Goal: Transaction & Acquisition: Purchase product/service

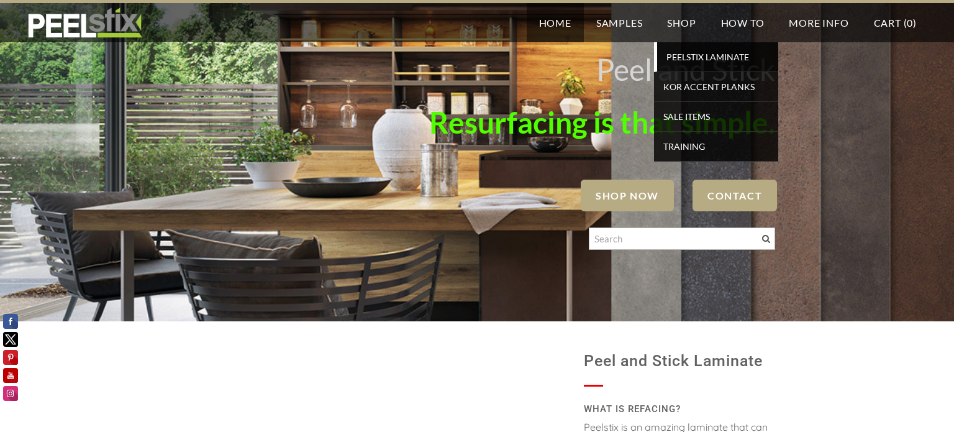
click at [694, 58] on span "PEELSTIX Laminate" at bounding box center [717, 56] width 115 height 17
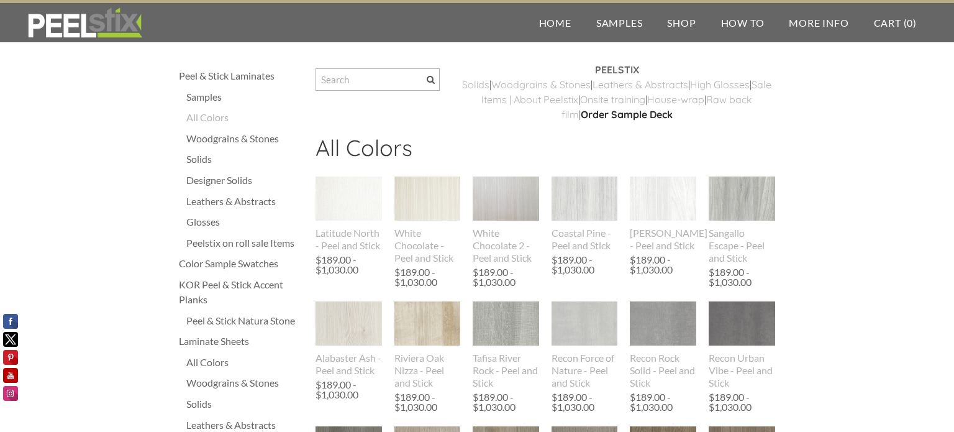
click at [205, 161] on div "Solids" at bounding box center [244, 158] width 117 height 15
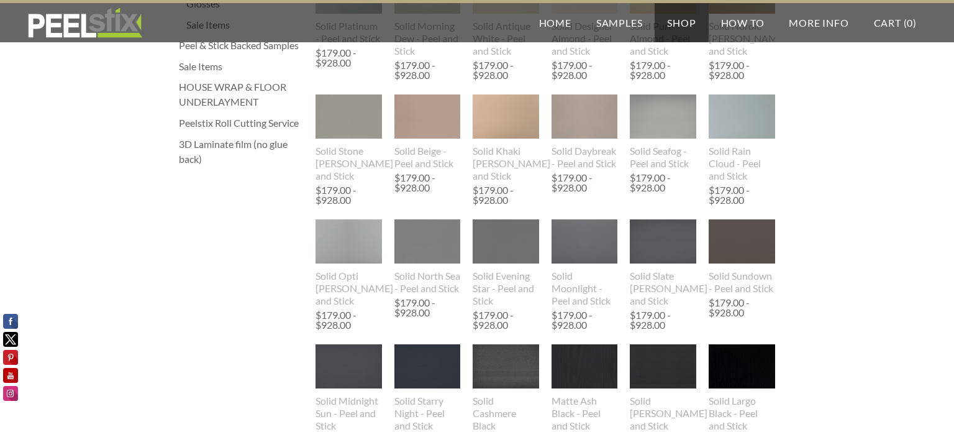
scroll to position [442, 0]
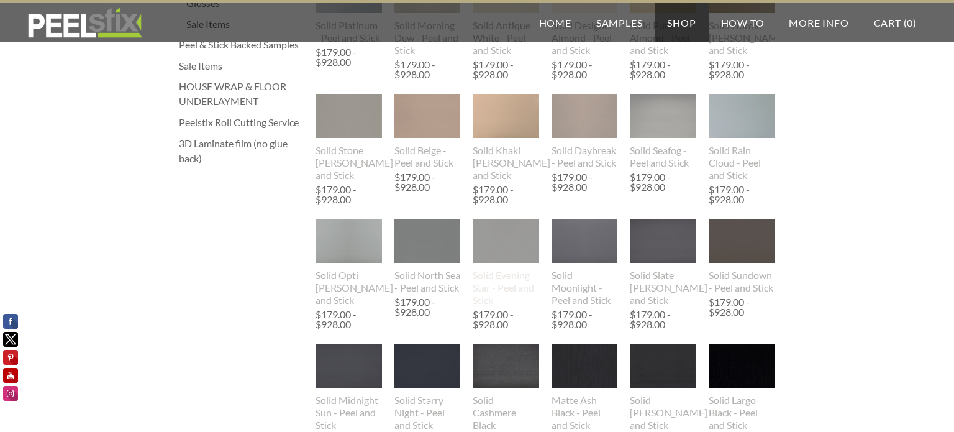
click at [512, 251] on img at bounding box center [505, 241] width 66 height 85
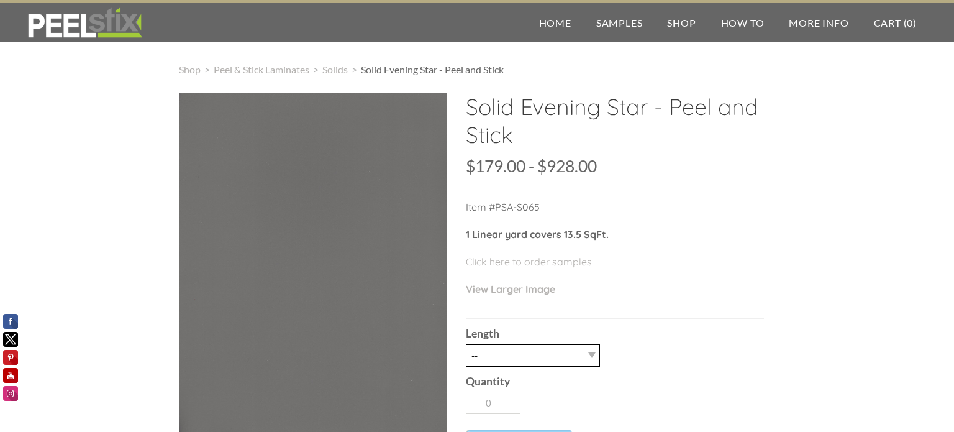
click at [562, 349] on select "-- 3LY 10LY 15LY 30LY" at bounding box center [533, 355] width 134 height 22
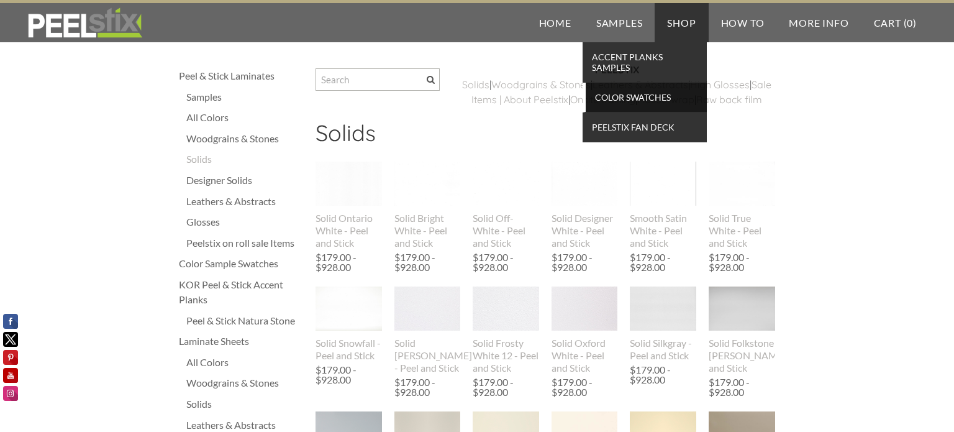
click at [630, 103] on span "Color Swatches" at bounding box center [646, 97] width 115 height 17
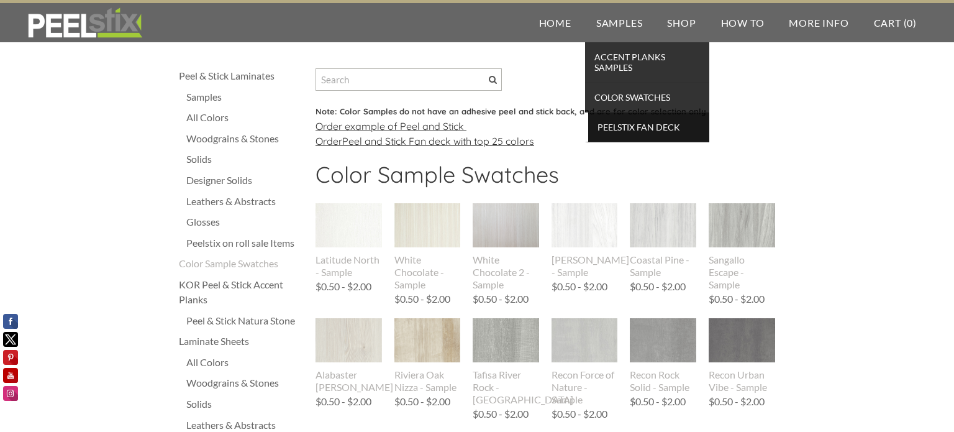
click at [638, 127] on span "Peelstix Fan Deck" at bounding box center [648, 127] width 115 height 17
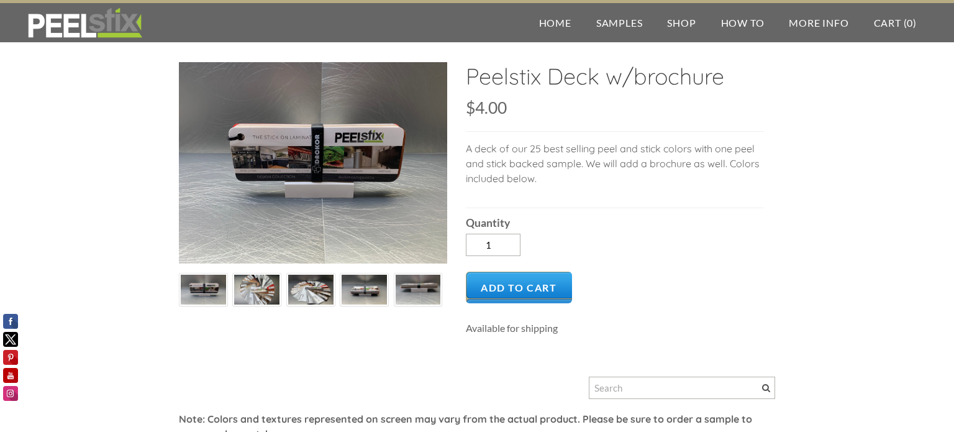
click at [263, 286] on img at bounding box center [256, 290] width 45 height 34
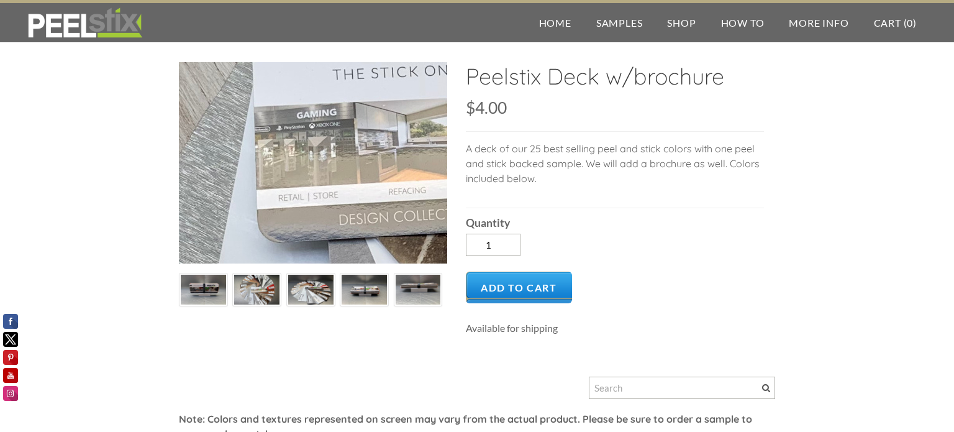
click at [288, 168] on div at bounding box center [313, 162] width 268 height 201
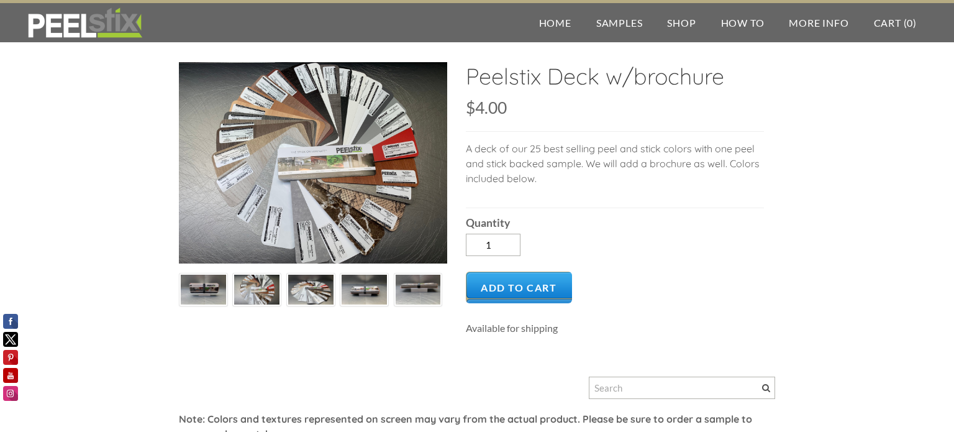
click at [315, 281] on img at bounding box center [310, 290] width 45 height 34
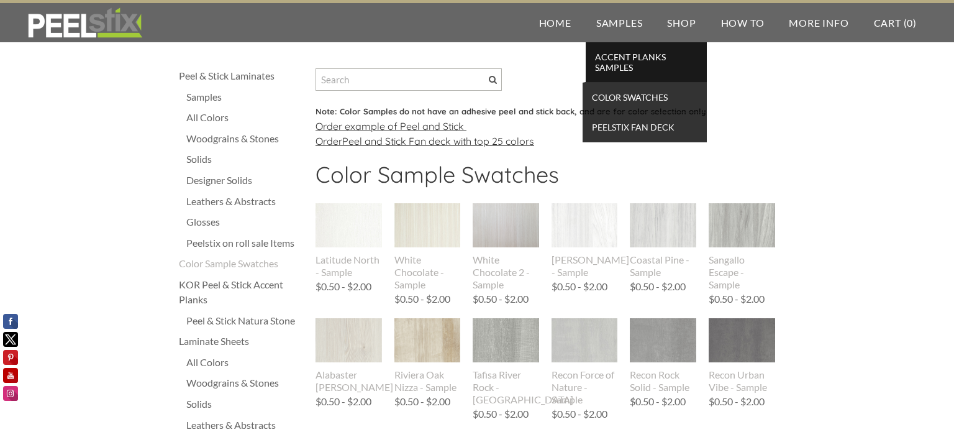
click at [620, 62] on span "Accent Planks Samples" at bounding box center [646, 61] width 115 height 27
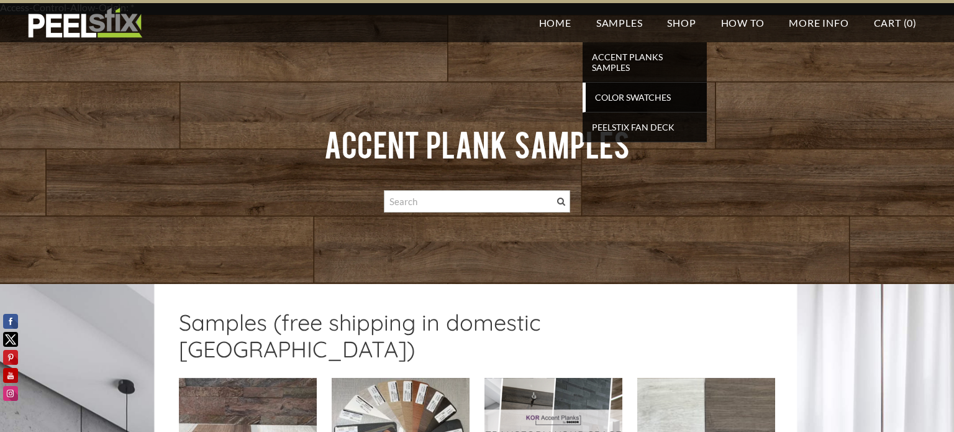
click at [620, 94] on span "Color Swatches" at bounding box center [646, 97] width 115 height 17
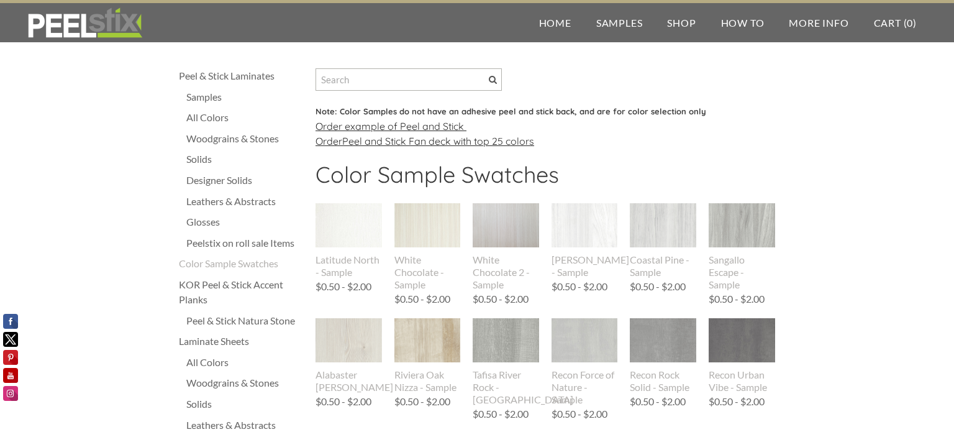
click at [192, 162] on div "Solids" at bounding box center [244, 158] width 117 height 15
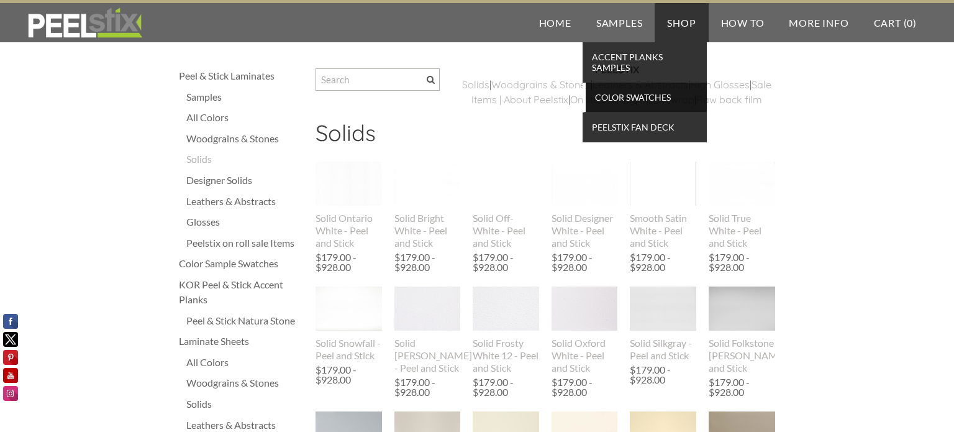
click at [625, 101] on span "Color Swatches" at bounding box center [646, 97] width 115 height 17
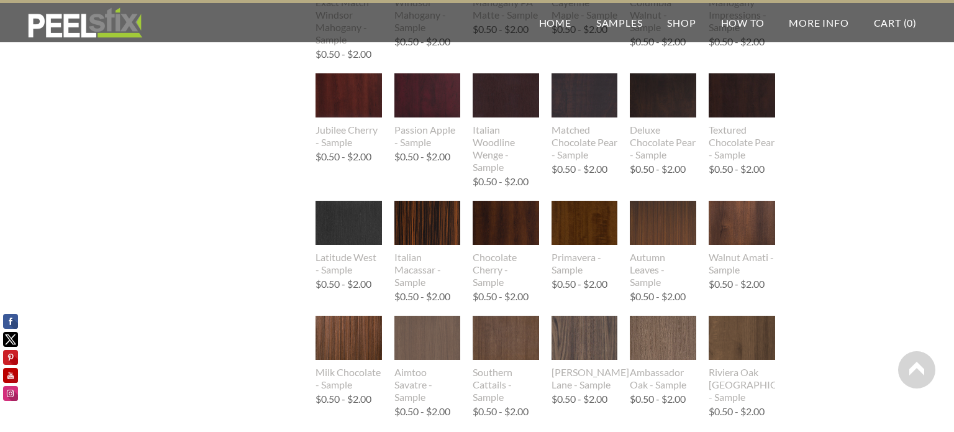
scroll to position [1380, 0]
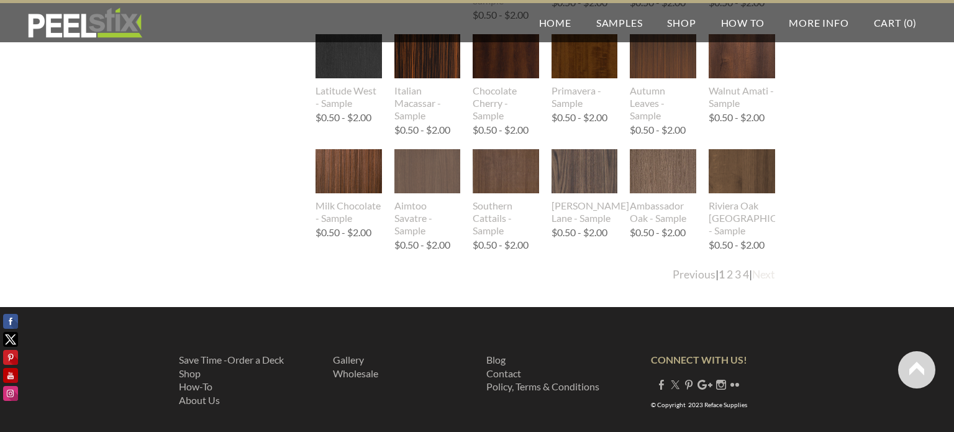
click at [766, 278] on link "Next" at bounding box center [763, 274] width 23 height 13
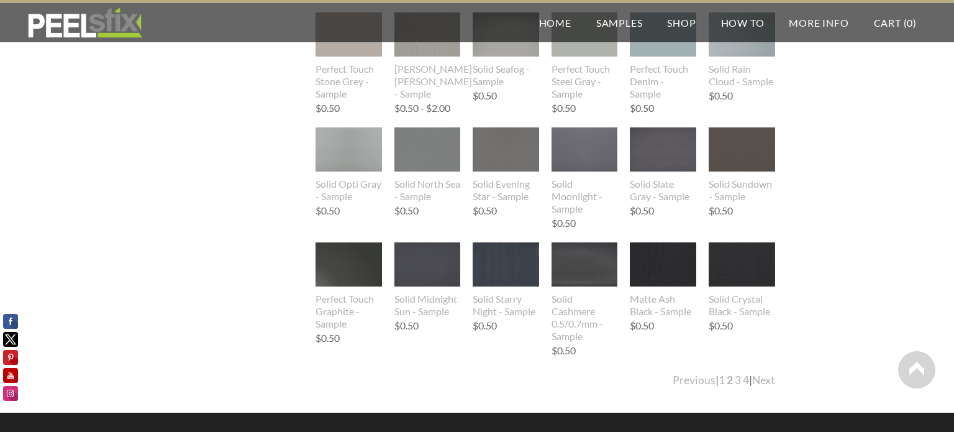
scroll to position [1219, 0]
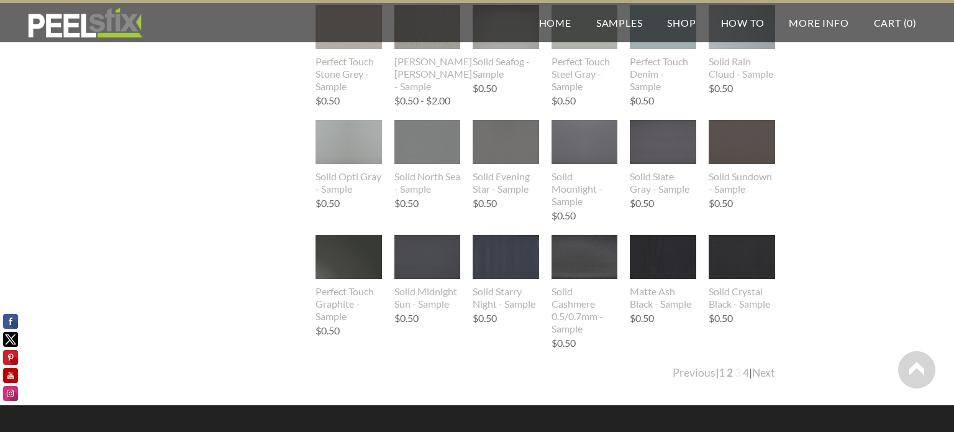
click at [735, 373] on link "3" at bounding box center [738, 372] width 6 height 13
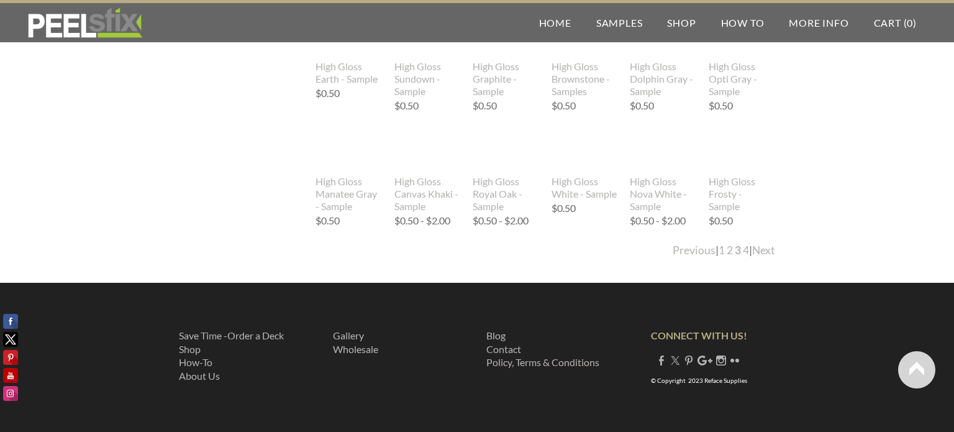
scroll to position [1380, 0]
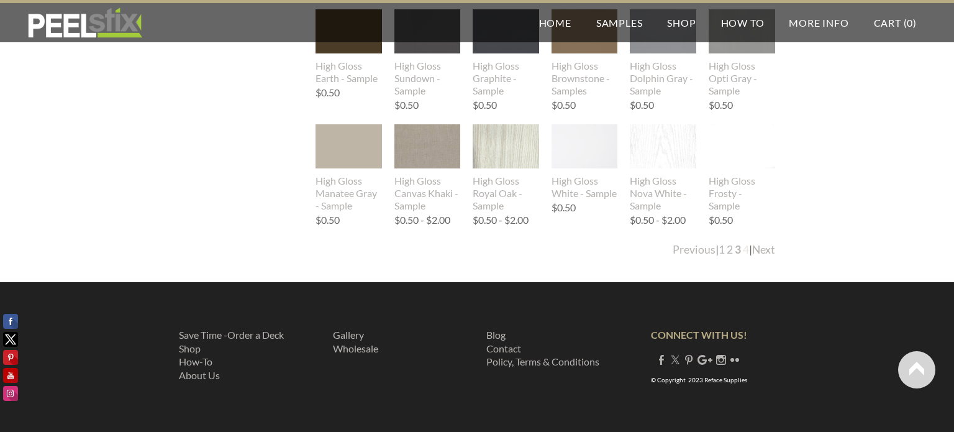
click at [743, 250] on link "4" at bounding box center [746, 249] width 6 height 13
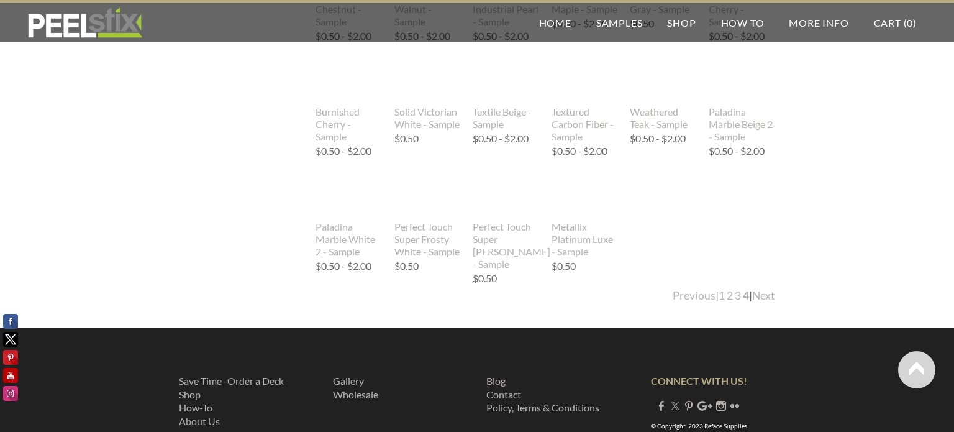
scroll to position [874, 0]
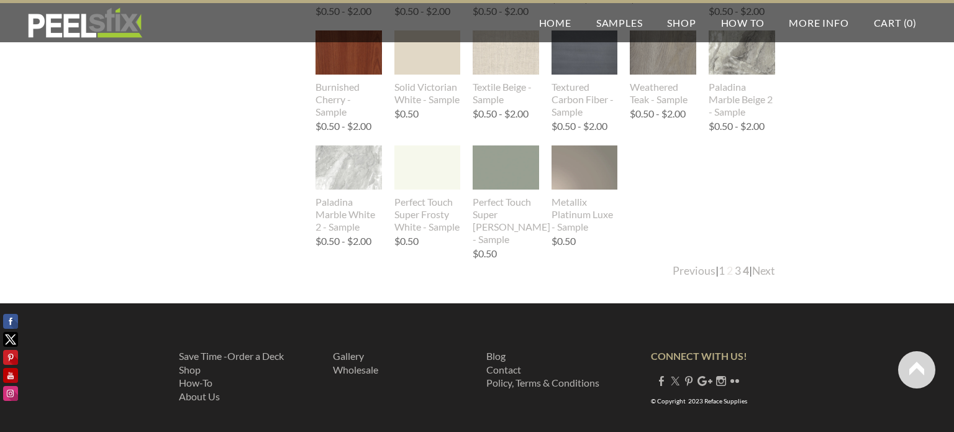
click at [726, 270] on link "2" at bounding box center [729, 270] width 6 height 13
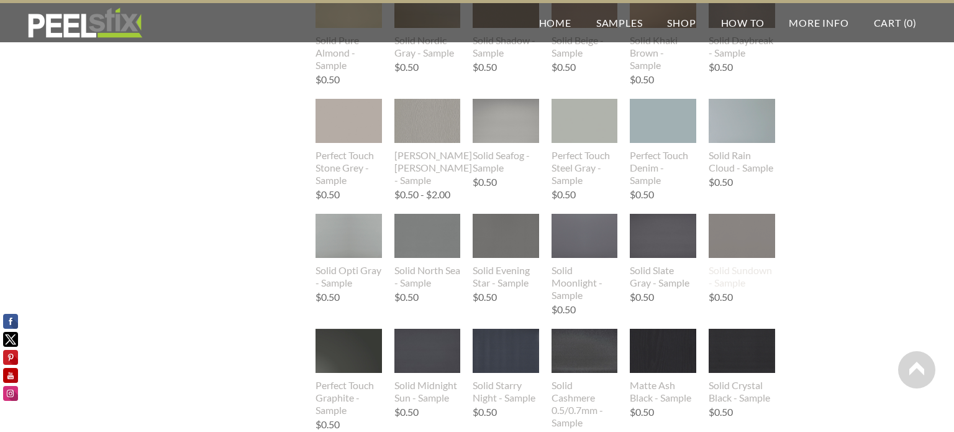
scroll to position [1118, 0]
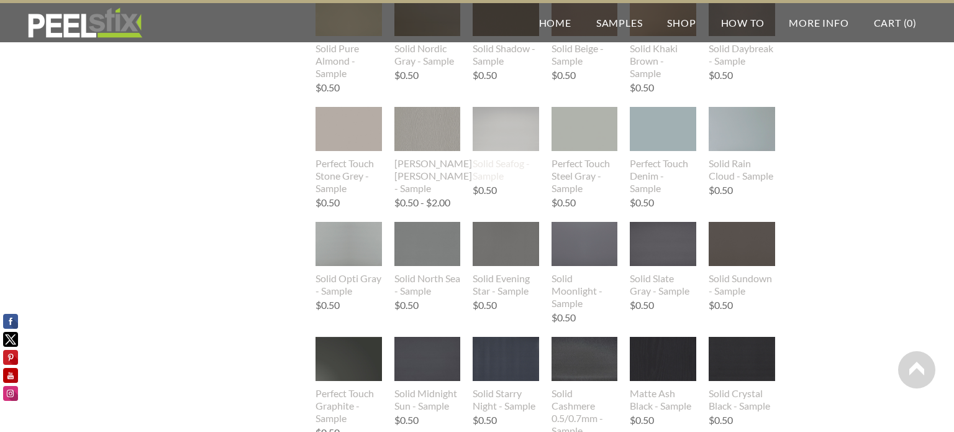
click at [516, 136] on img at bounding box center [505, 129] width 66 height 44
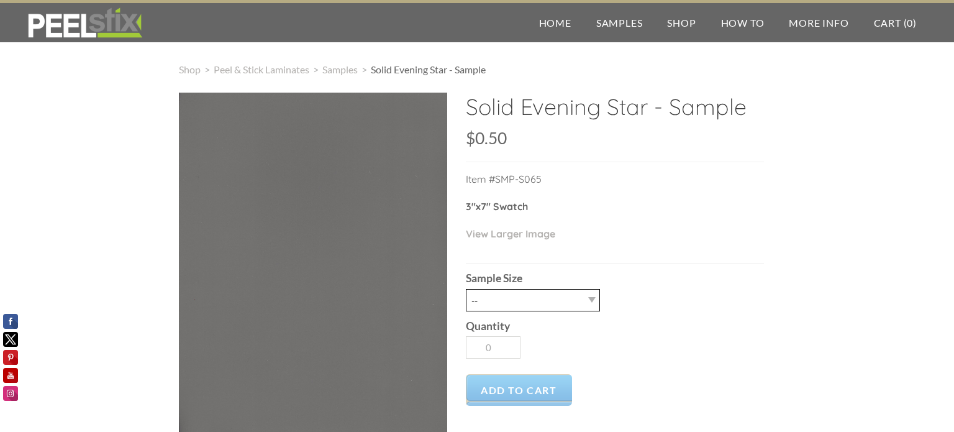
click at [540, 305] on select "-- 2.5" X 7" (No Peel and Stick) Swatch" at bounding box center [533, 300] width 134 height 22
select select "2.5" X 7" (No Peel and Stick) Swatch"
click at [466, 289] on select "-- 2.5" X 7" (No Peel and Stick) Swatch" at bounding box center [533, 300] width 134 height 22
type input "1"
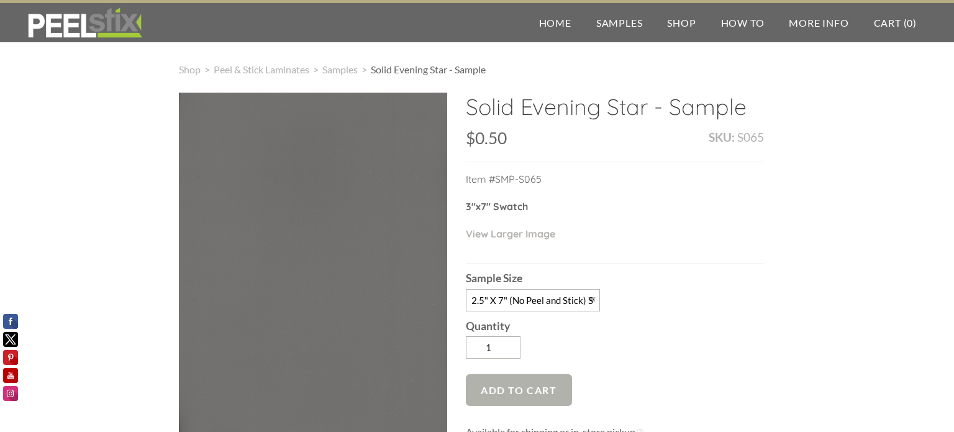
click at [543, 389] on span "Add to Cart" at bounding box center [519, 390] width 106 height 32
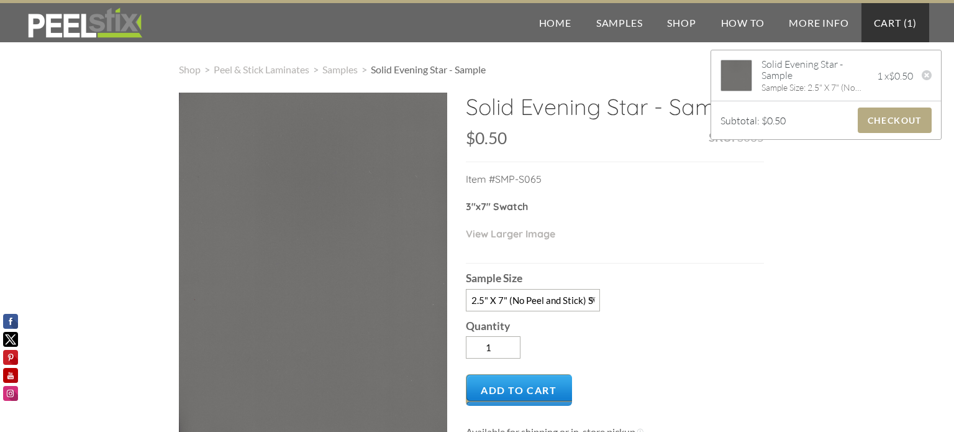
click at [734, 196] on p "Item #SMP-S065" at bounding box center [615, 184] width 298 height 27
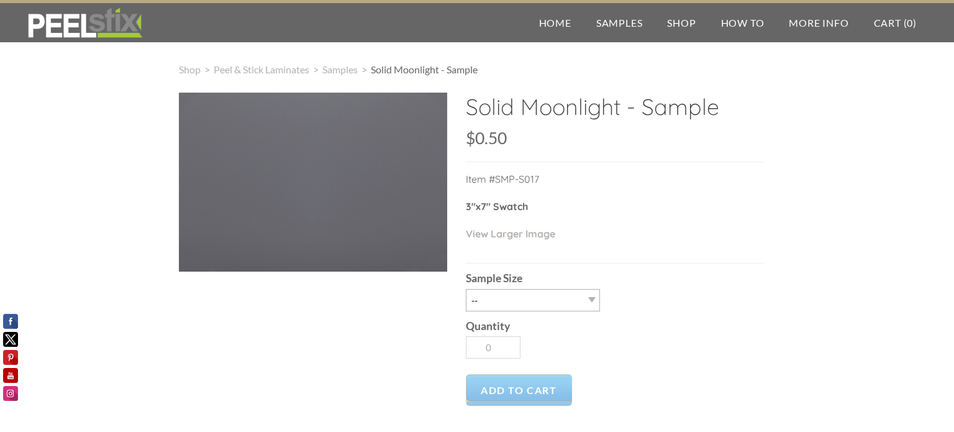
click at [554, 311] on div "Quantity 0" at bounding box center [615, 337] width 298 height 53
click at [557, 303] on select "-- 2.5" X 7" (No Peel and Stick) Swatch" at bounding box center [533, 300] width 134 height 22
select select "2.5" X 7" (No Peel and Stick) Swatch"
click at [466, 289] on select "-- 2.5" X 7" (No Peel and Stick) Swatch" at bounding box center [533, 300] width 134 height 22
type input "1"
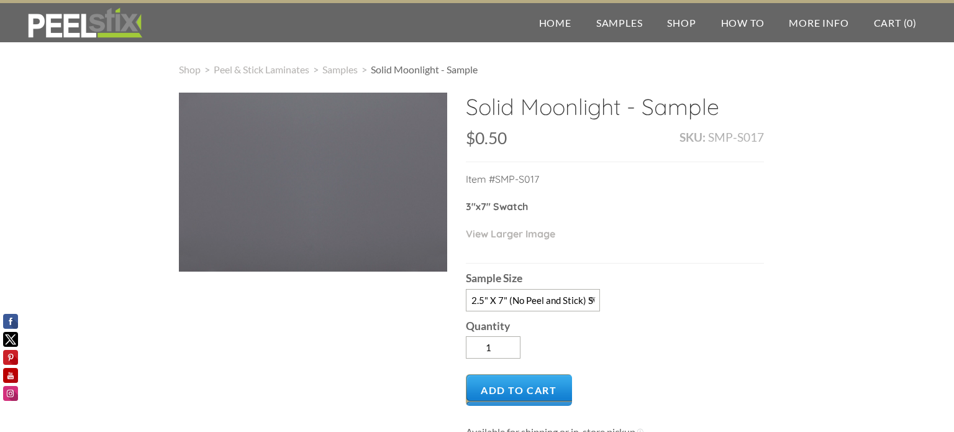
click at [356, 190] on div at bounding box center [313, 182] width 268 height 179
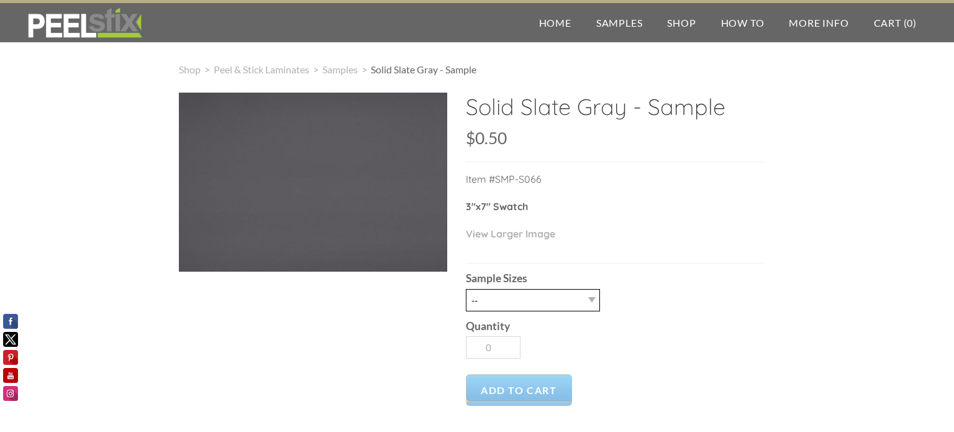
click at [533, 297] on select "-- 2.5" x 7" (No Peel and Stick) Swatch" at bounding box center [533, 300] width 134 height 22
select select "2.5" x 7" (No Peel and Stick) Swatch"
click at [466, 289] on select "-- 2.5" x 7" (No Peel and Stick) Swatch" at bounding box center [533, 300] width 134 height 22
type input "1"
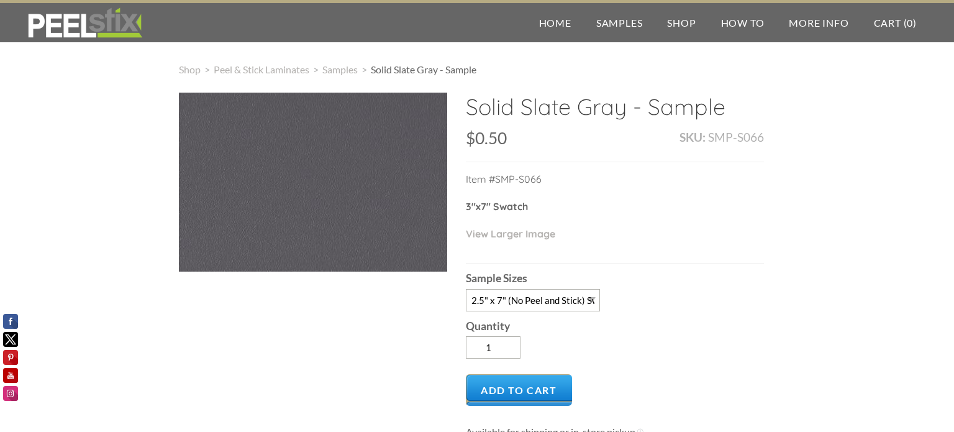
click at [400, 133] on div at bounding box center [313, 182] width 268 height 179
click at [525, 389] on span "Add to Cart" at bounding box center [519, 390] width 106 height 32
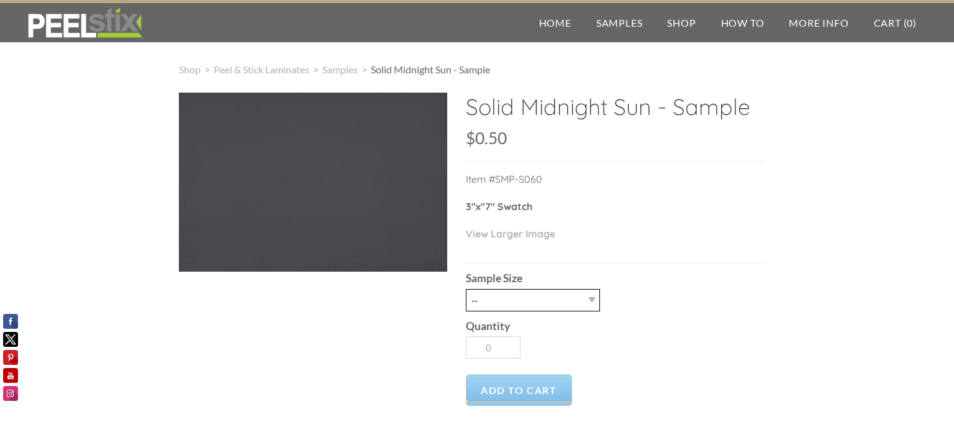
click at [566, 301] on select "-- 2.5" X 7" (No Peel and Stick) Swatch" at bounding box center [533, 300] width 134 height 22
select select "2.5" X 7" (No Peel and Stick) Swatch"
click at [466, 289] on select "-- 2.5" X 7" (No Peel and Stick) Swatch" at bounding box center [533, 300] width 134 height 22
type input "1"
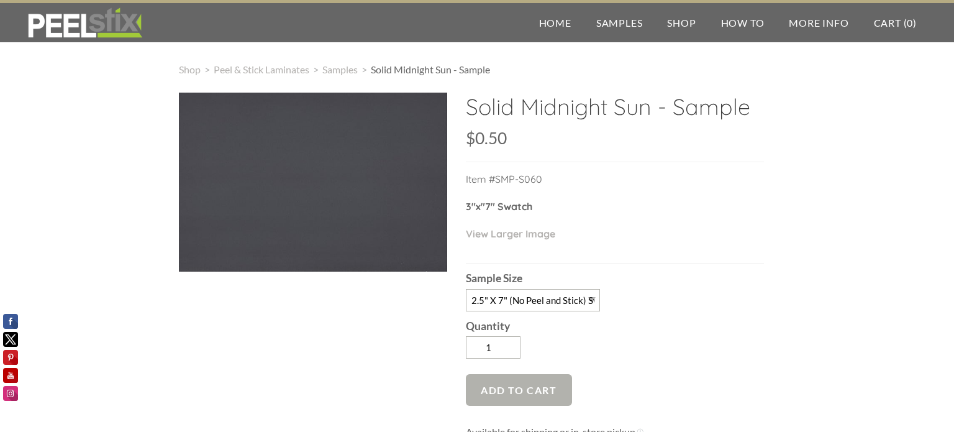
click at [553, 385] on span "Add to Cart" at bounding box center [519, 390] width 106 height 32
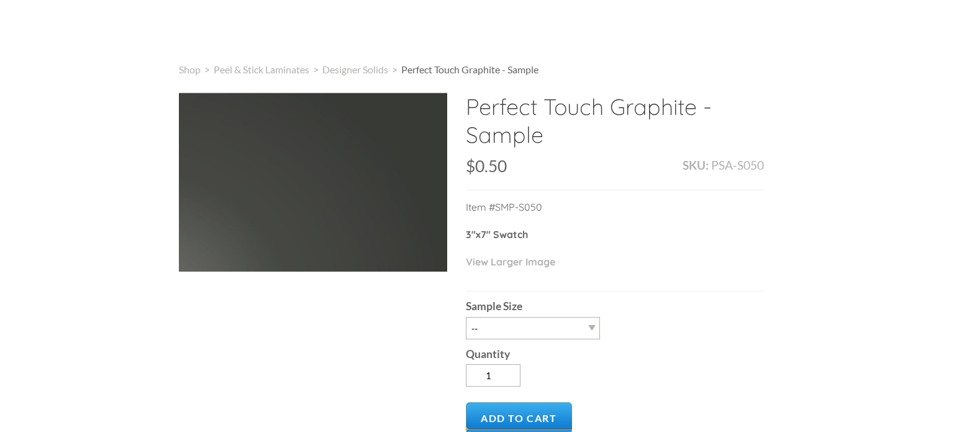
type input "0"
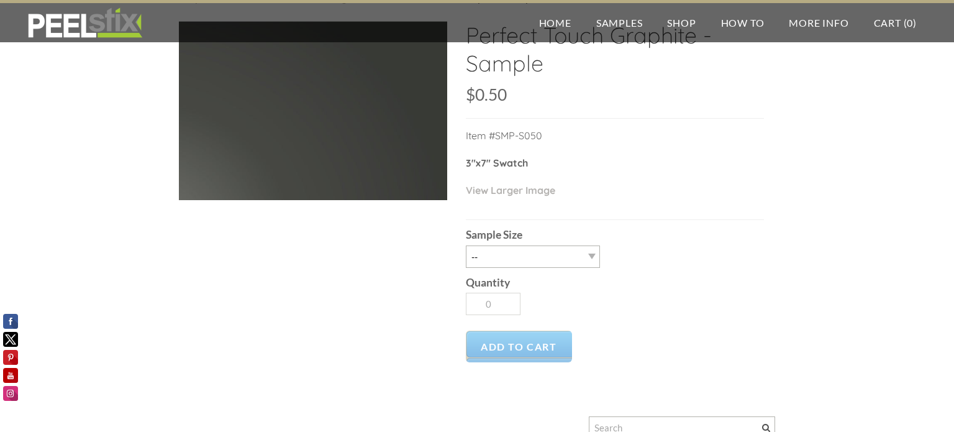
scroll to position [70, 0]
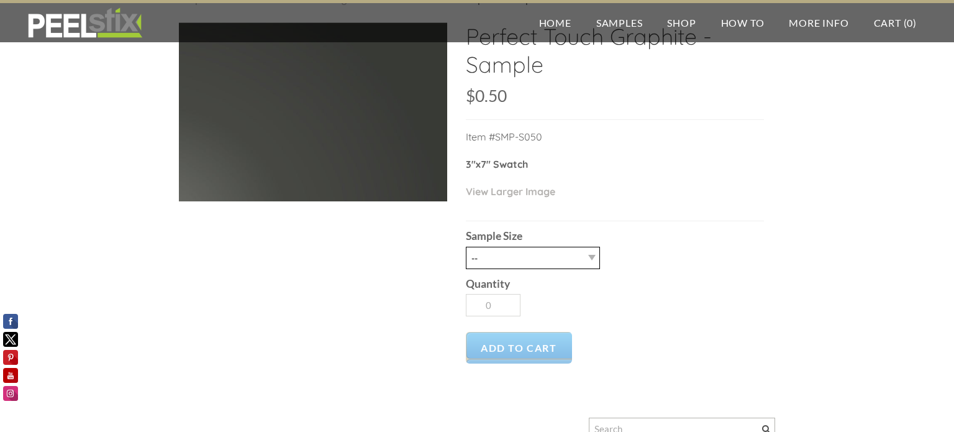
click at [527, 260] on select "-- 2.5" X 7" (No Peel and Stick) Swatch" at bounding box center [533, 257] width 134 height 22
select select "2.5" X 7" (No Peel and Stick) Swatch"
click at [466, 246] on select "-- 2.5" X 7" (No Peel and Stick) Swatch" at bounding box center [533, 257] width 134 height 22
type input "1"
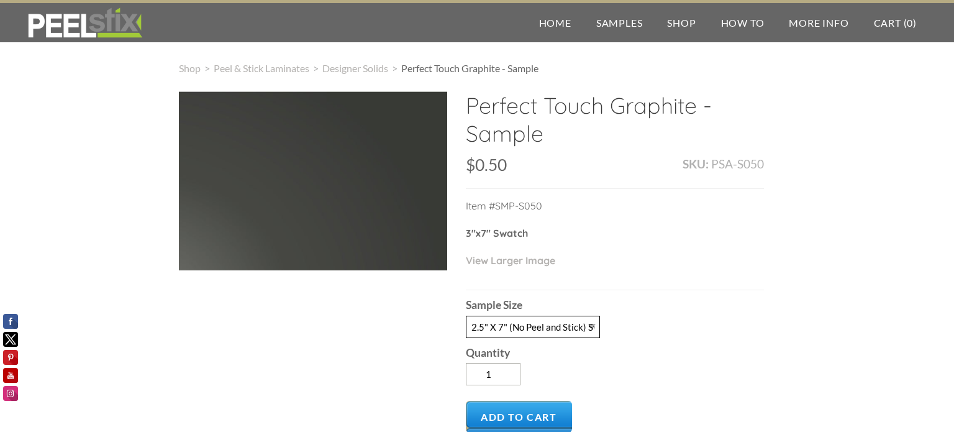
scroll to position [0, 0]
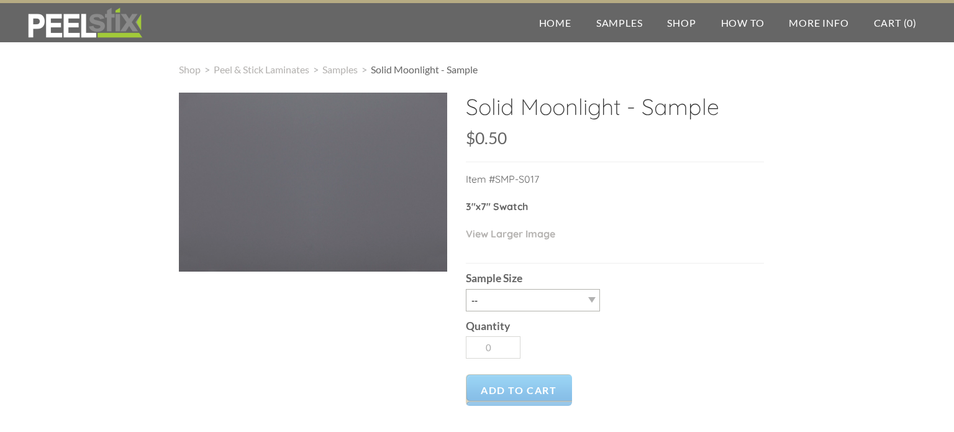
select select "2.5" X 7" (No Peel and Stick) Swatch"
click at [466, 289] on select "-- 2.5" X 7" (No Peel and Stick) Swatch" at bounding box center [533, 300] width 134 height 22
type input "1"
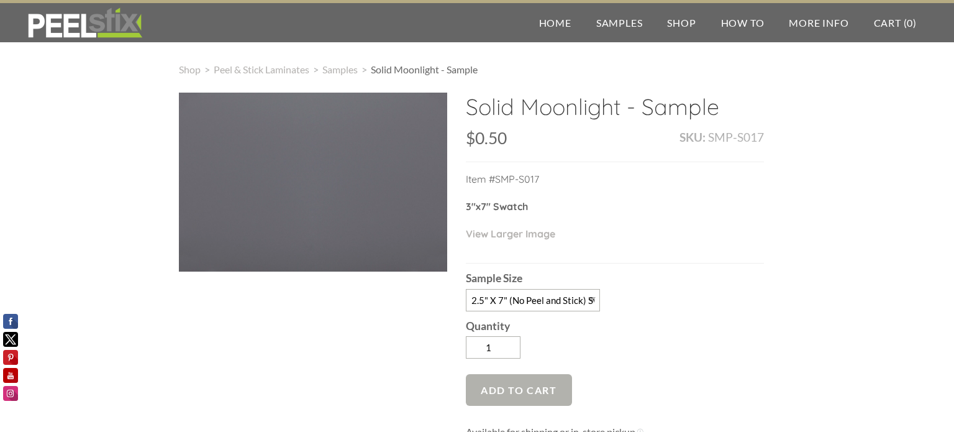
click at [541, 389] on span "Add to Cart" at bounding box center [519, 390] width 106 height 32
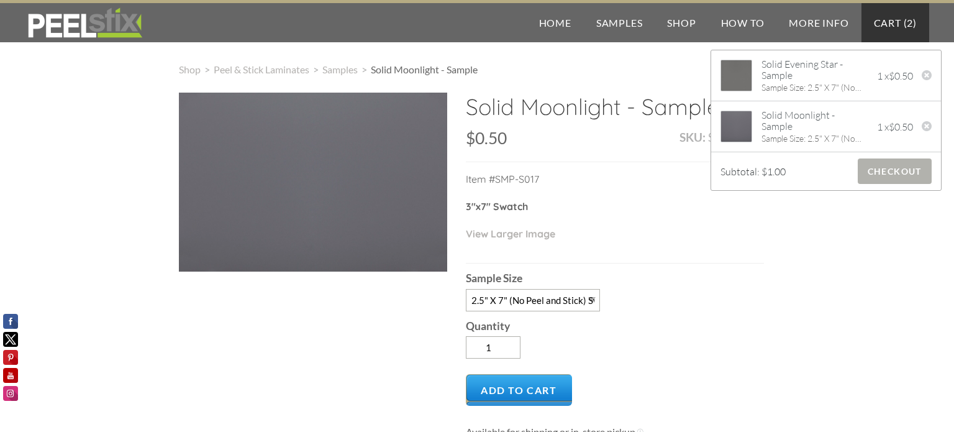
click at [902, 169] on span "Checkout" at bounding box center [894, 170] width 74 height 25
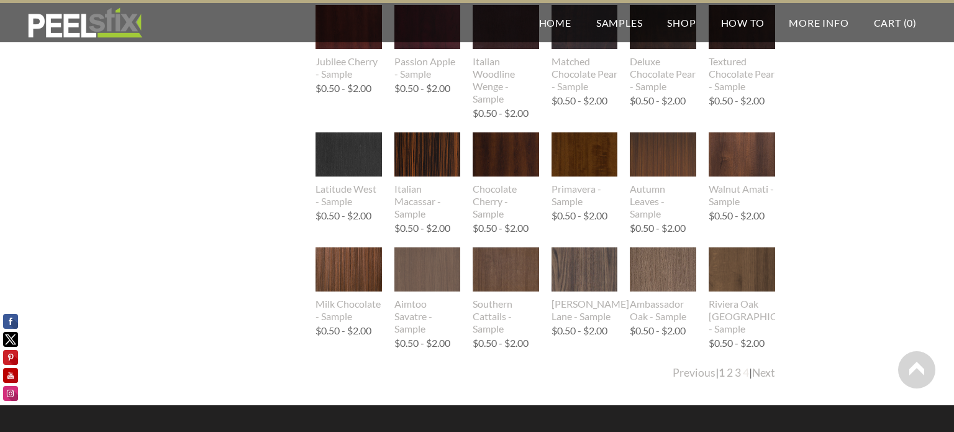
scroll to position [1404, 0]
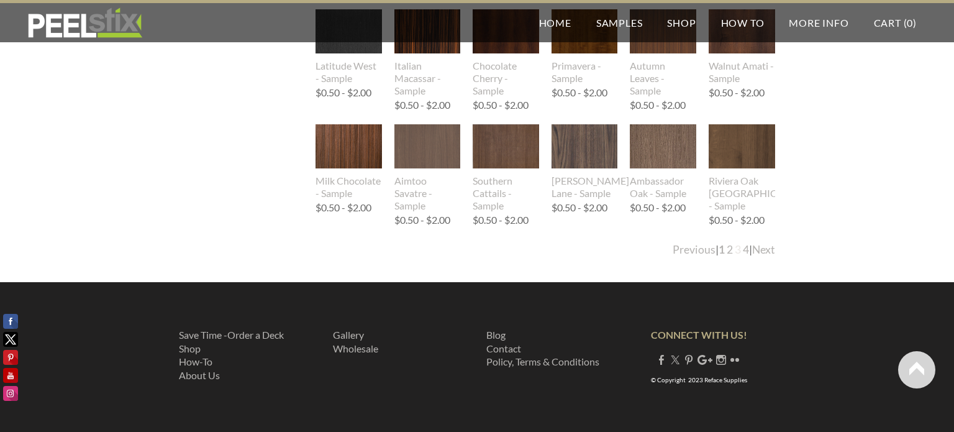
click at [735, 254] on link "3" at bounding box center [738, 249] width 6 height 13
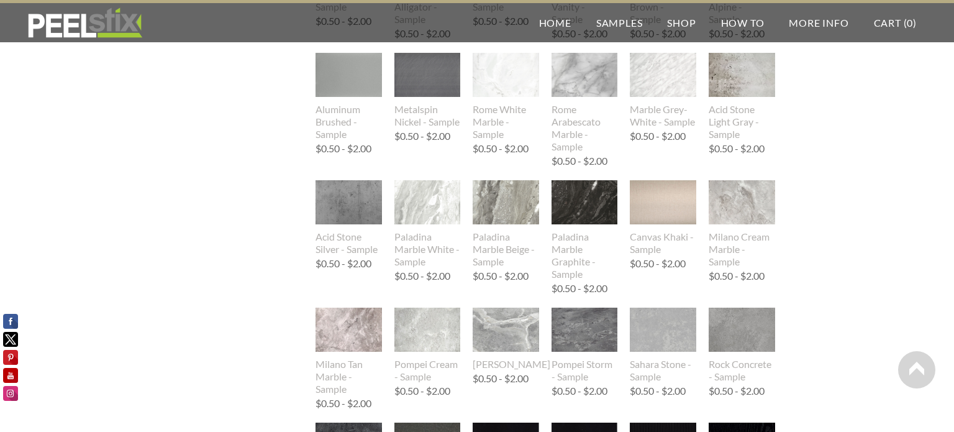
scroll to position [743, 0]
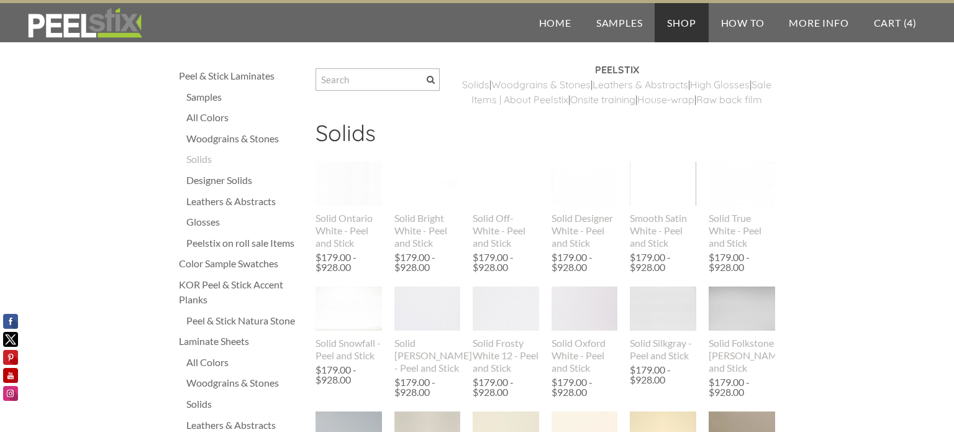
click at [206, 96] on div "Samples" at bounding box center [244, 96] width 117 height 15
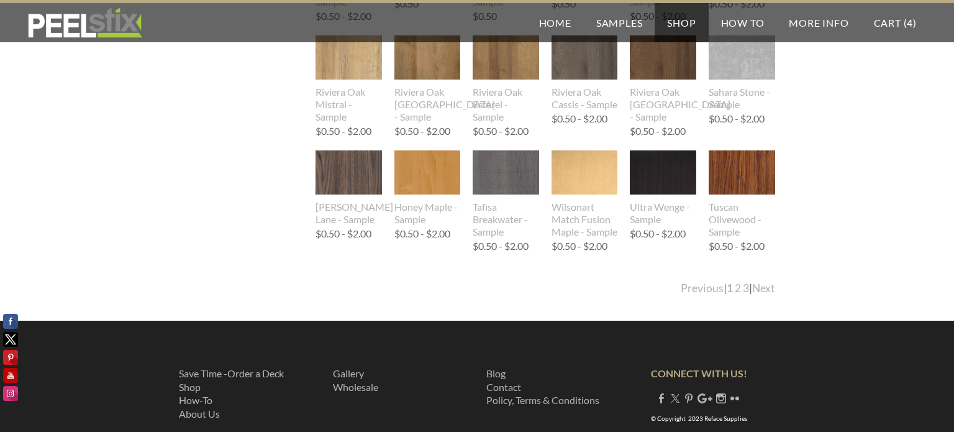
scroll to position [1291, 0]
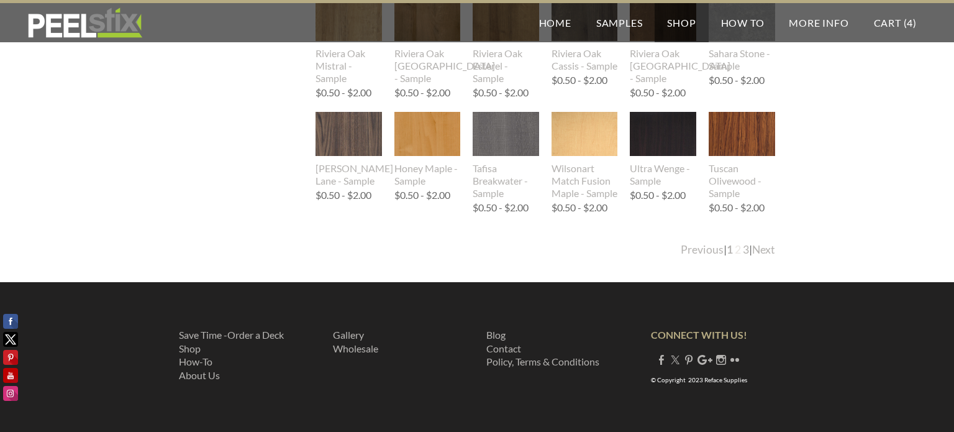
click at [736, 252] on link "2" at bounding box center [738, 249] width 6 height 13
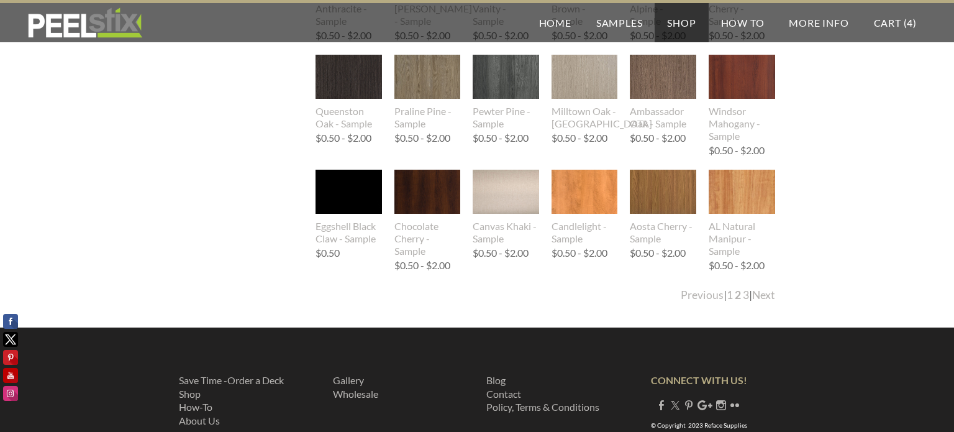
scroll to position [1256, 0]
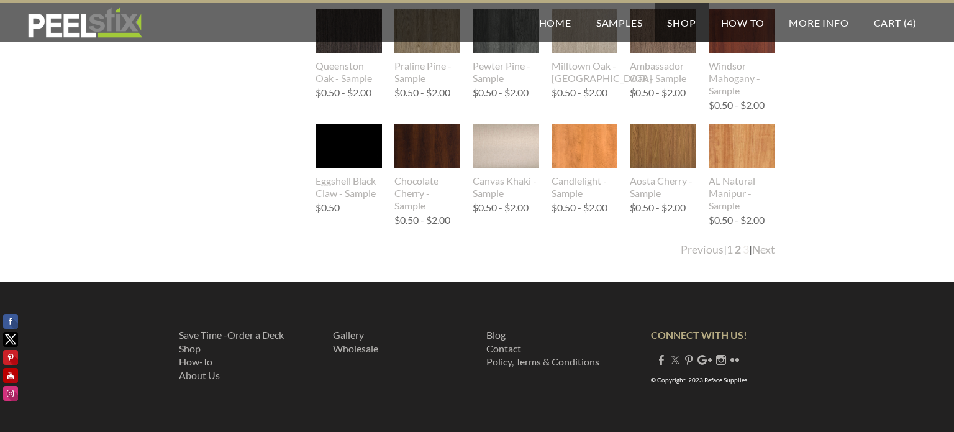
click at [743, 250] on link "3" at bounding box center [746, 249] width 6 height 13
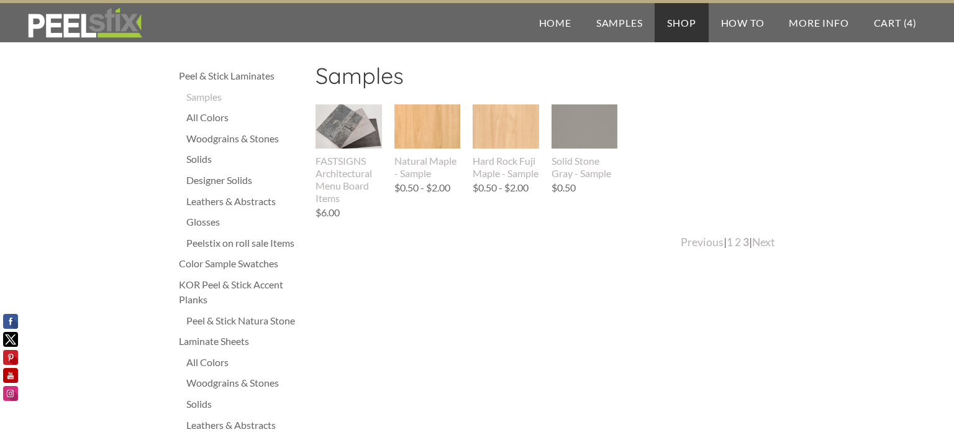
click at [206, 183] on div "Designer Solids" at bounding box center [244, 180] width 117 height 15
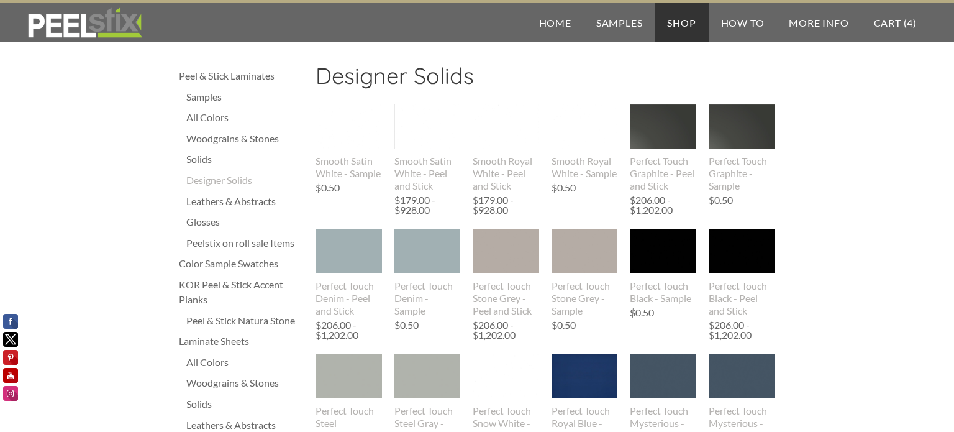
click at [199, 161] on div "Solids" at bounding box center [244, 158] width 117 height 15
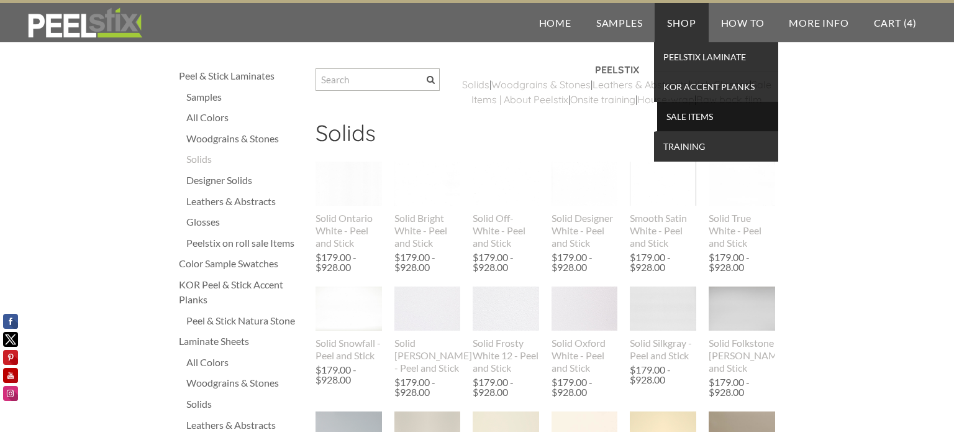
click at [692, 124] on span "SALE ITEMS" at bounding box center [717, 116] width 115 height 17
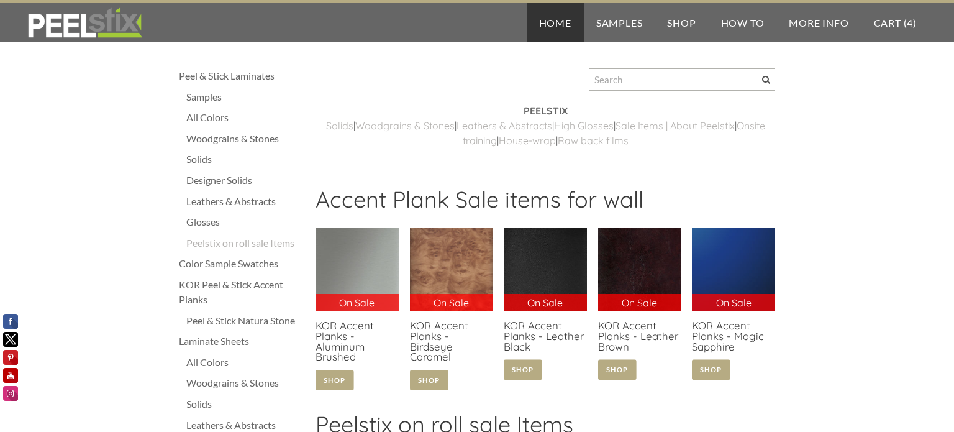
click at [570, 27] on link "Home" at bounding box center [555, 22] width 57 height 39
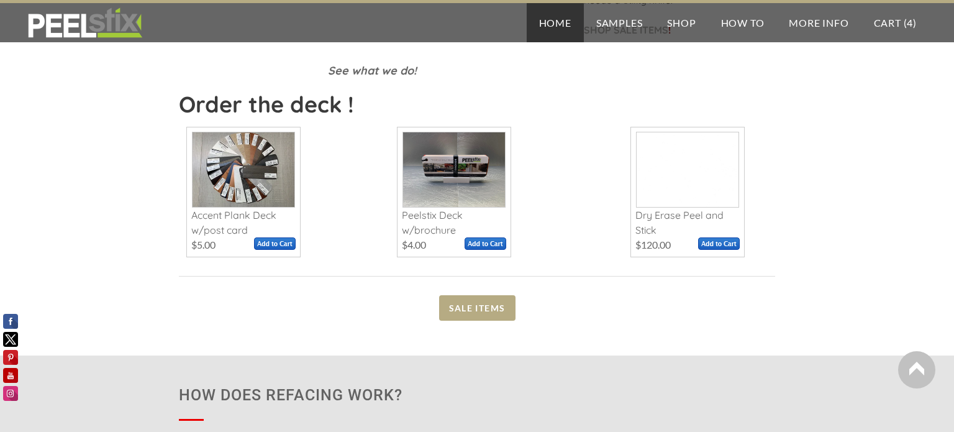
scroll to position [530, 0]
click at [484, 184] on span at bounding box center [454, 170] width 102 height 75
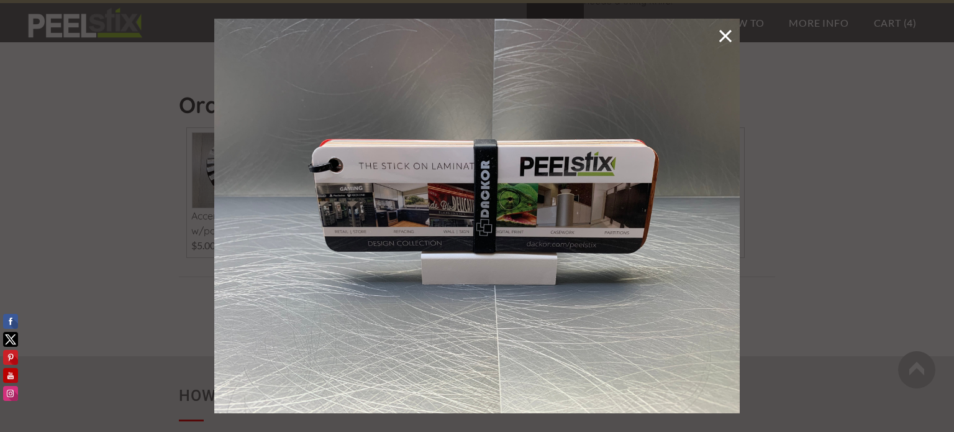
click at [724, 38] on link at bounding box center [725, 37] width 16 height 24
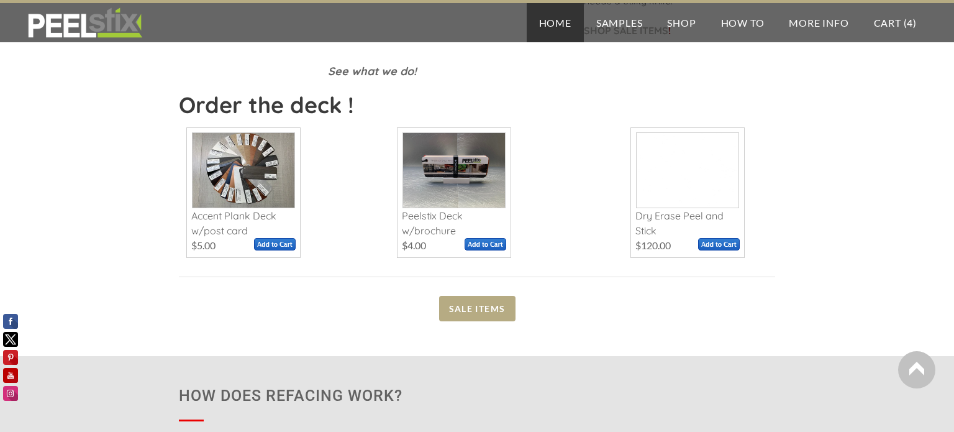
click at [471, 181] on span at bounding box center [454, 170] width 102 height 75
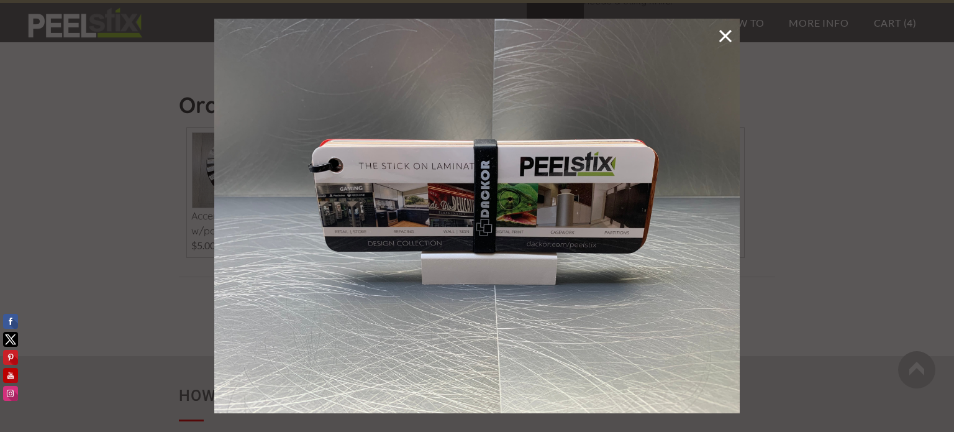
click at [747, 216] on div at bounding box center [477, 216] width 954 height 432
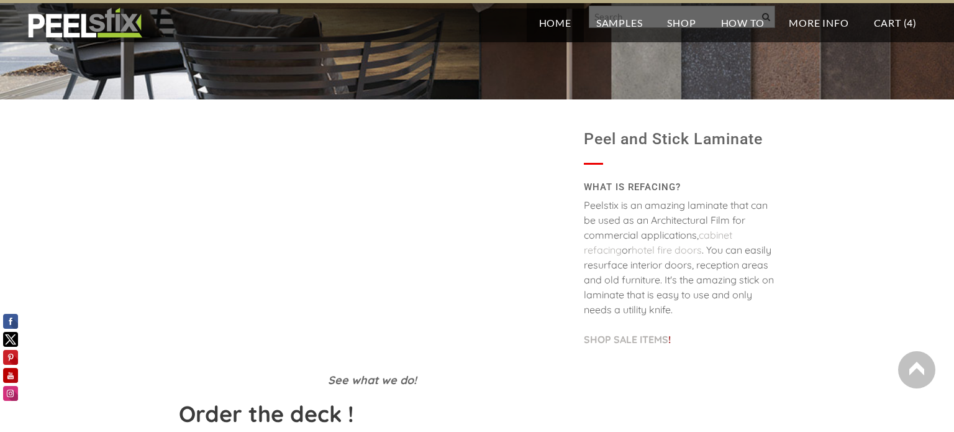
scroll to position [0, 0]
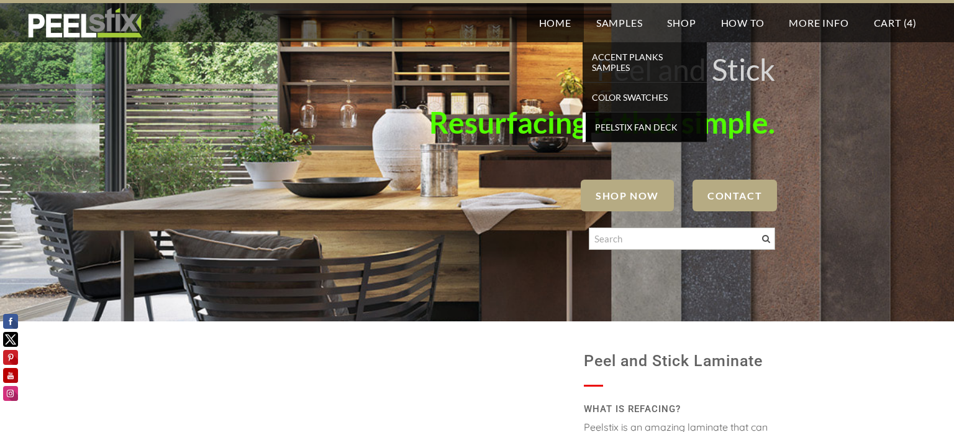
click at [623, 127] on span "Peelstix Fan Deck" at bounding box center [646, 127] width 115 height 17
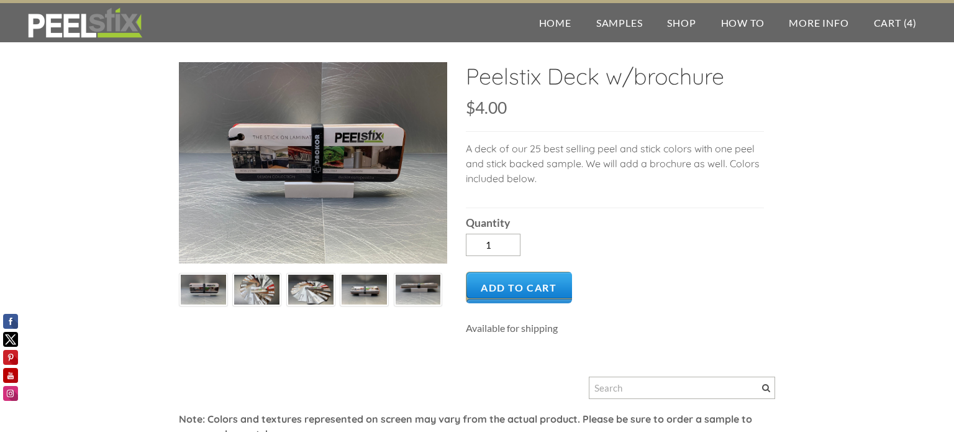
click at [325, 289] on img at bounding box center [310, 290] width 45 height 34
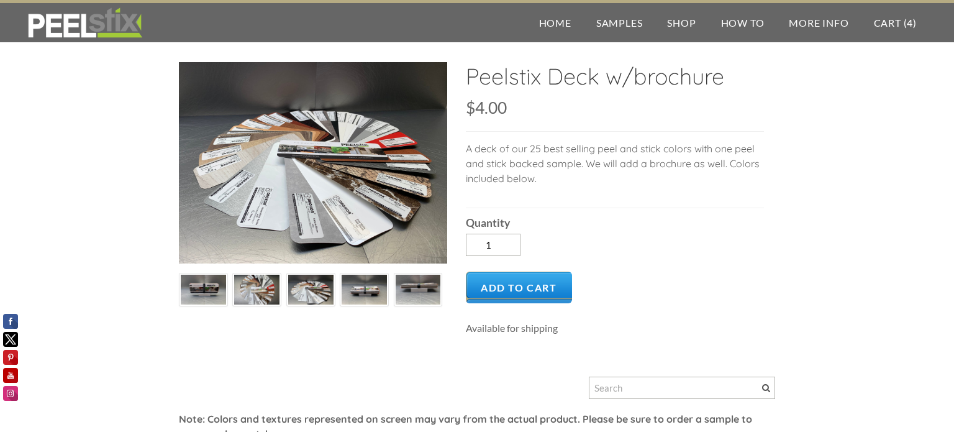
click at [386, 292] on img at bounding box center [363, 290] width 45 height 34
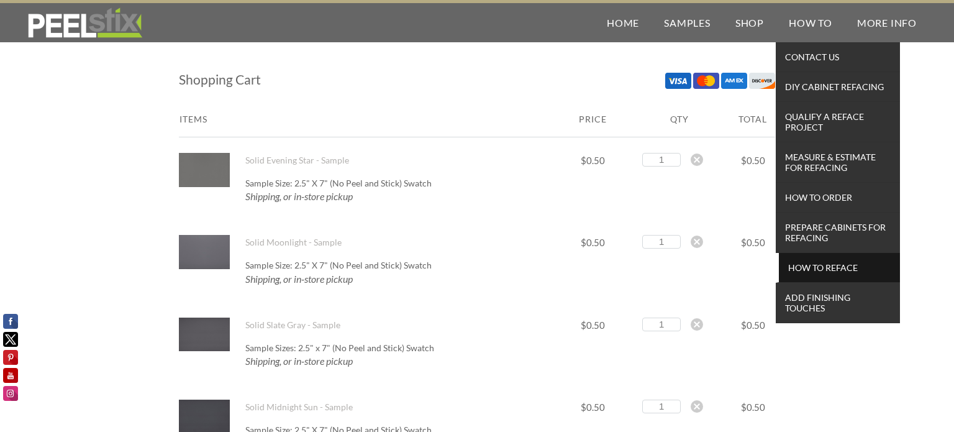
click at [825, 271] on span "How To Reface" at bounding box center [839, 267] width 115 height 17
click at [818, 265] on span "How To Reface" at bounding box center [839, 267] width 115 height 17
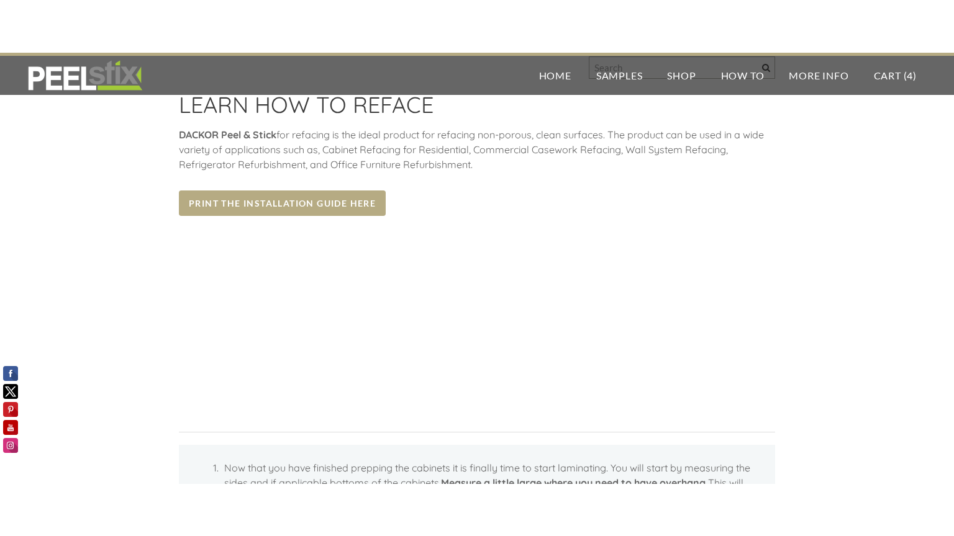
scroll to position [72, 0]
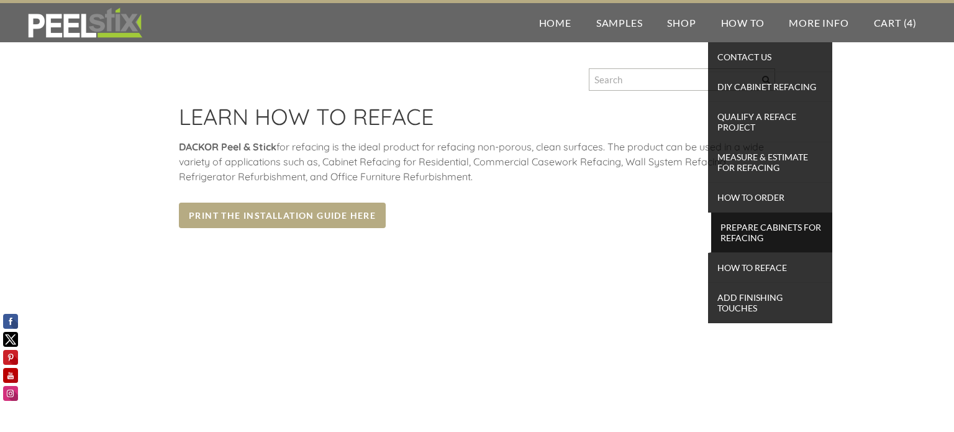
click at [738, 222] on span "Prepare Cabinets for Refacing" at bounding box center [771, 232] width 115 height 27
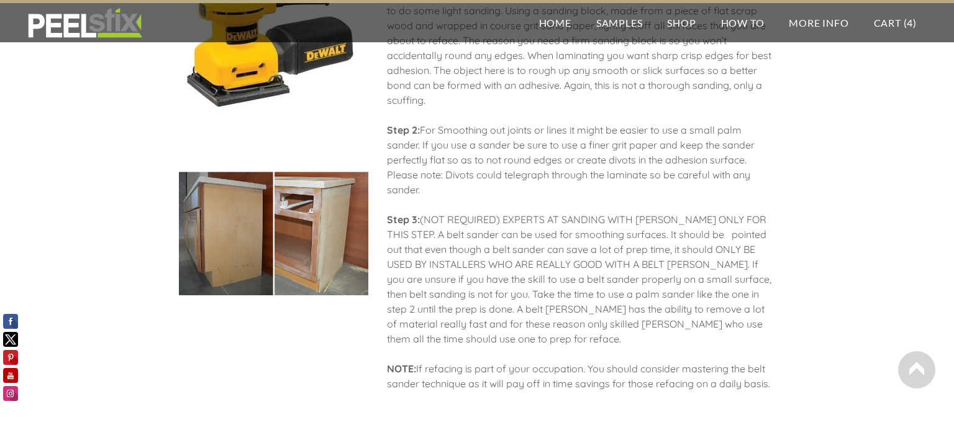
scroll to position [1517, 0]
